Goal: Register for event/course

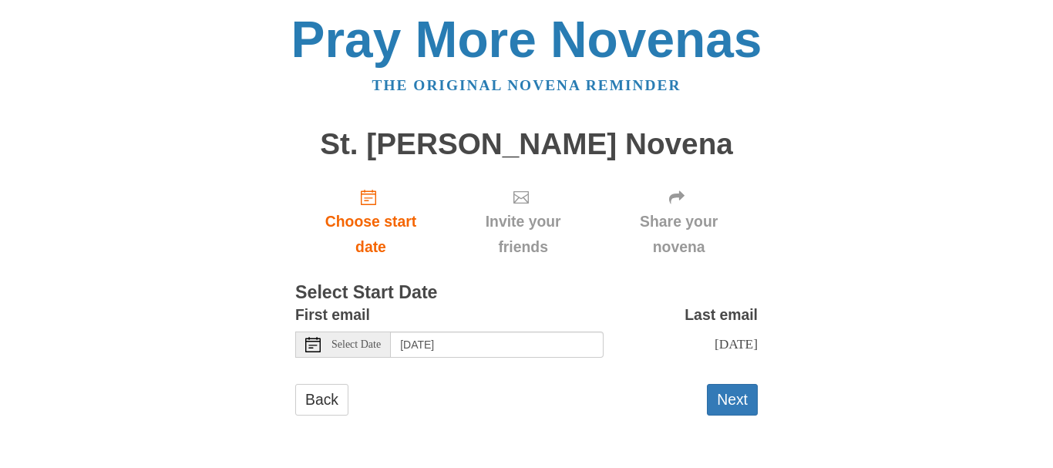
click at [361, 345] on span "Select Date" at bounding box center [355, 344] width 49 height 11
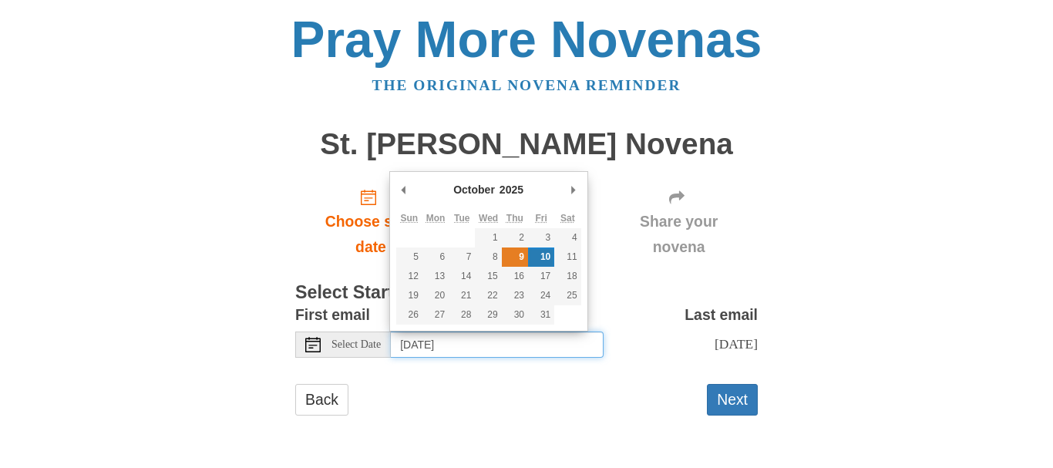
type input "Thursday, October 9th"
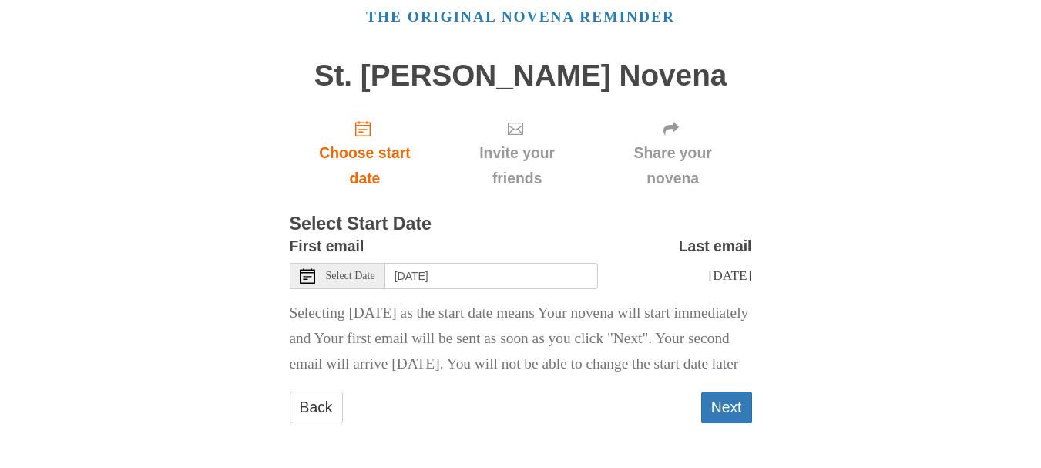
scroll to position [94, 0]
click at [729, 404] on button "Next" at bounding box center [726, 408] width 51 height 32
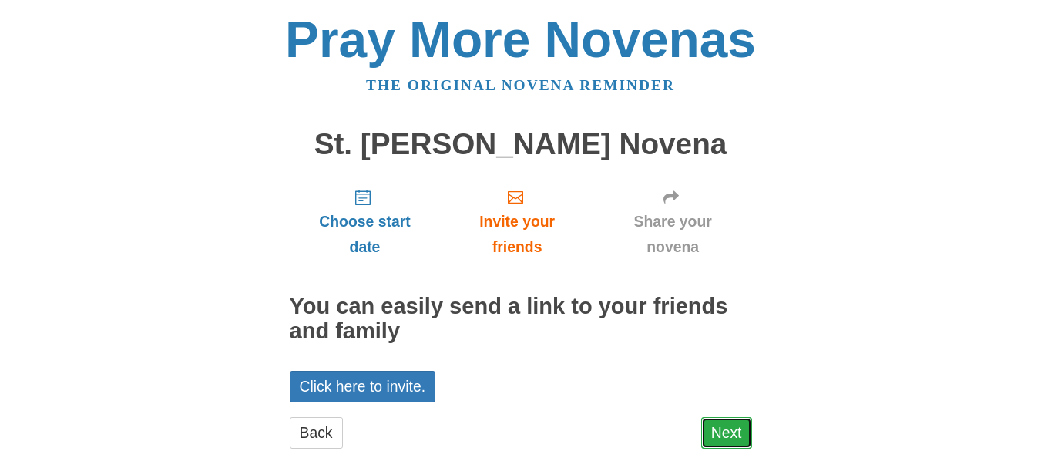
click at [714, 432] on link "Next" at bounding box center [726, 433] width 51 height 32
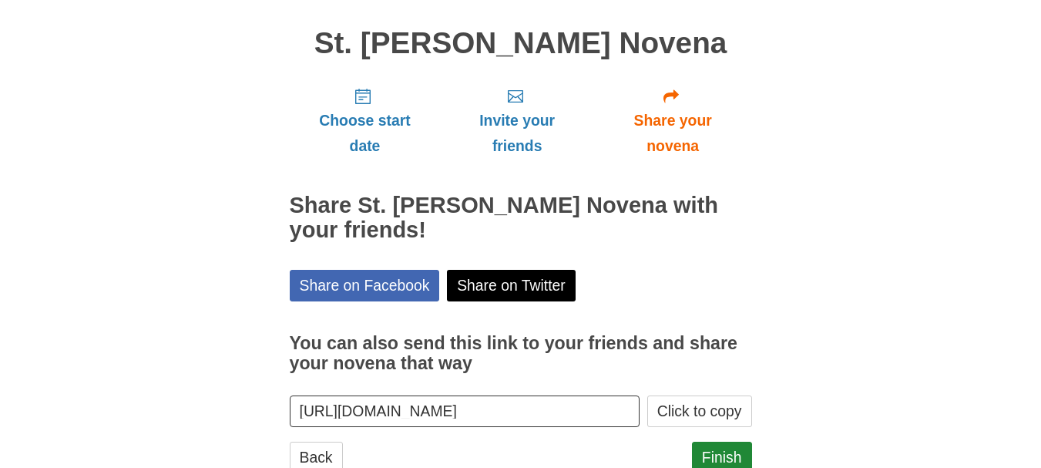
scroll to position [103, 0]
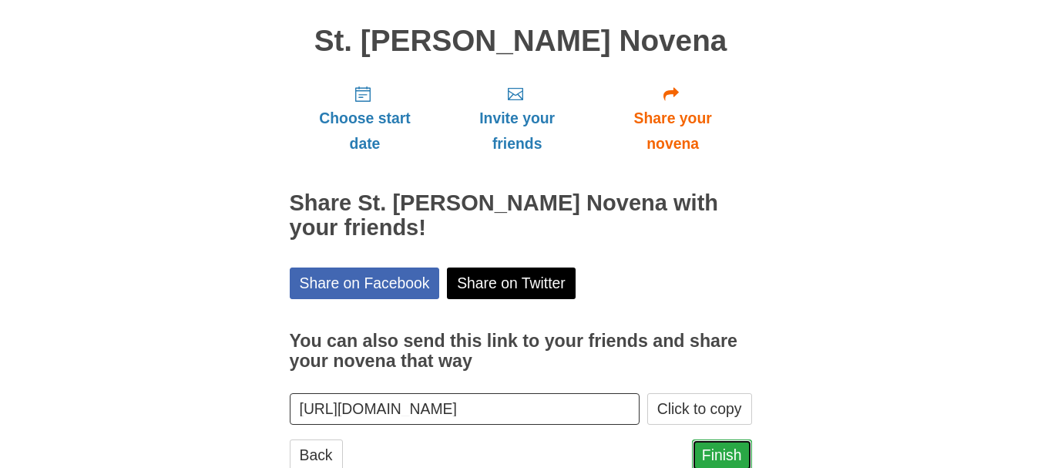
click at [704, 451] on link "Finish" at bounding box center [722, 455] width 60 height 32
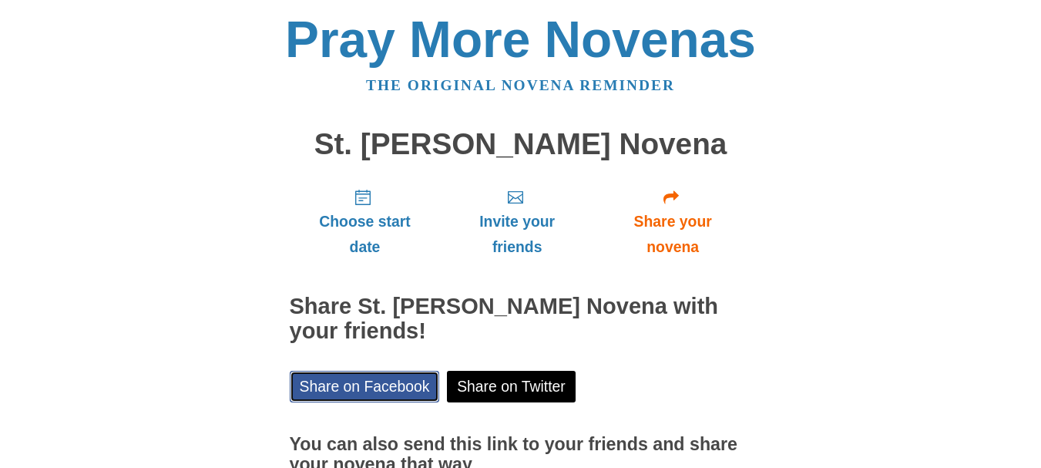
click at [389, 380] on link "Share on Facebook" at bounding box center [365, 387] width 150 height 32
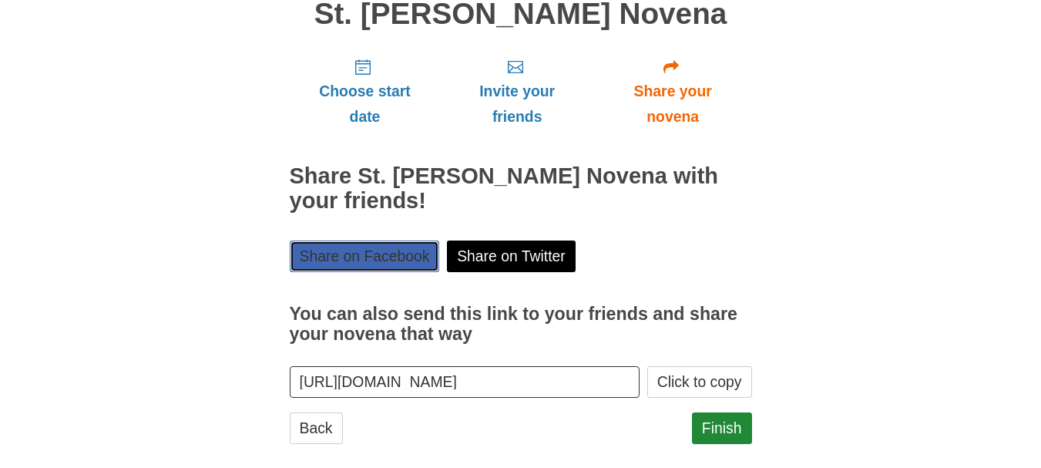
scroll to position [133, 0]
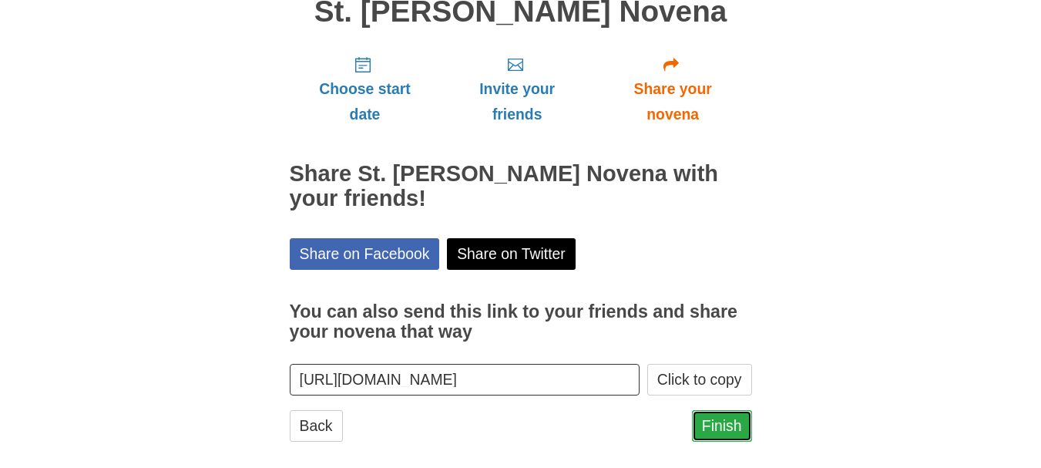
click at [732, 430] on link "Finish" at bounding box center [722, 426] width 60 height 32
